Goal: Information Seeking & Learning: Learn about a topic

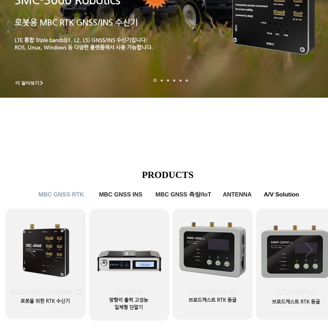
click at [214, 32] on icon "사이트로 돌아가기" at bounding box center [212, 30] width 7 height 9
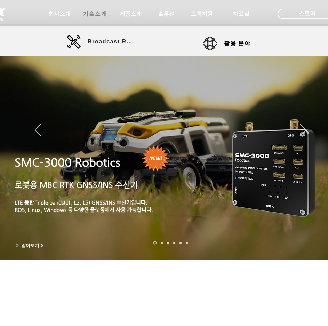
click at [102, 17] on span "기술소개" at bounding box center [95, 13] width 24 height 7
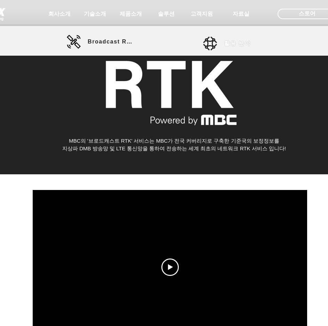
click at [210, 42] on link "활용 분야" at bounding box center [234, 44] width 63 height 14
click at [223, 45] on link "활용 분야" at bounding box center [234, 44] width 63 height 14
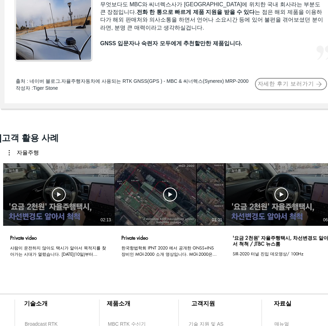
scroll to position [464, 0]
